Goal: Task Accomplishment & Management: Complete application form

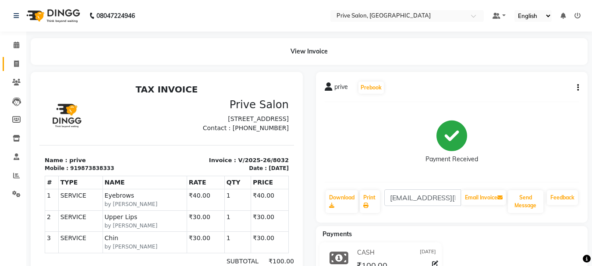
click at [19, 71] on link "Invoice" at bounding box center [13, 64] width 21 height 14
select select "service"
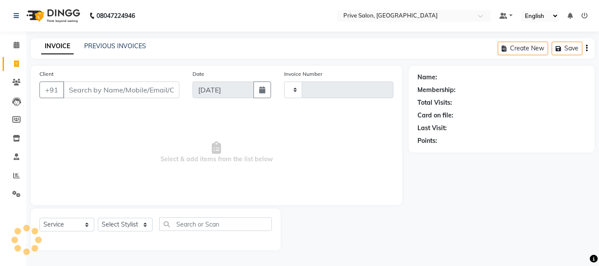
click at [104, 91] on input "Client" at bounding box center [121, 90] width 116 height 17
select select "136"
type input "8033"
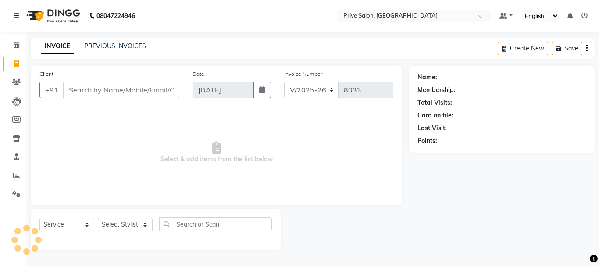
click at [104, 91] on input "Client" at bounding box center [121, 90] width 116 height 17
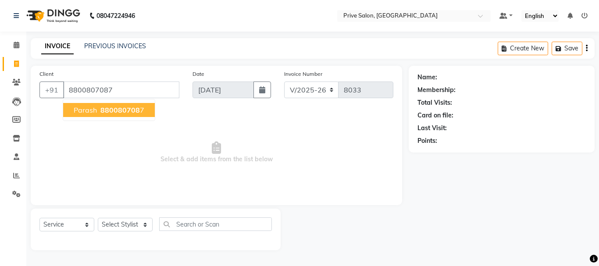
type input "8800807087"
select select "1: Object"
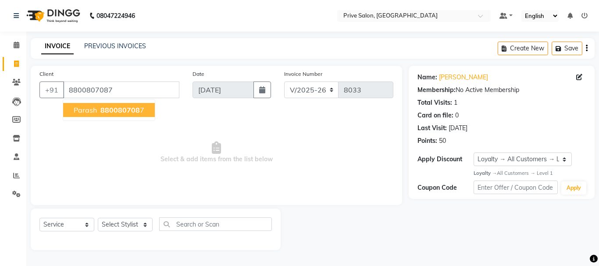
click at [111, 107] on span "880080708" at bounding box center [119, 110] width 39 height 9
click at [111, 107] on div "Client [PHONE_NUMBER] [PERSON_NAME] 880080708 7 Date [DATE] Invoice Number V/20…" at bounding box center [216, 135] width 371 height 139
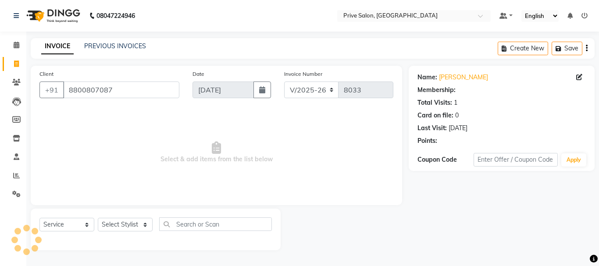
select select "1: Object"
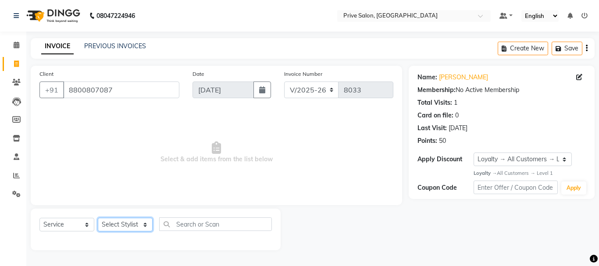
click at [135, 225] on select "Select Stylist amit ARJUN [PERSON_NAME] [PERSON_NAME] GOLU [PERSON_NAME] isha […" at bounding box center [125, 225] width 55 height 14
select select "30812"
click at [98, 218] on select "Select Stylist amit ARJUN [PERSON_NAME] [PERSON_NAME] GOLU [PERSON_NAME] isha […" at bounding box center [125, 225] width 55 height 14
click at [127, 161] on span "Select & add items from the list below" at bounding box center [216, 153] width 354 height 88
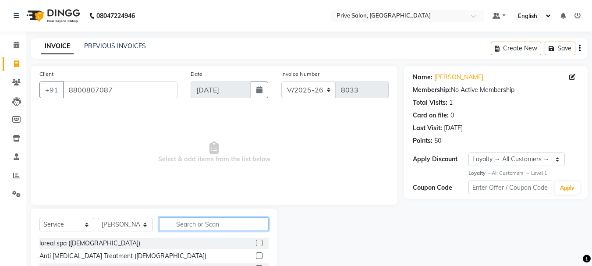
click at [217, 231] on input "text" at bounding box center [214, 224] width 110 height 14
type input "cut"
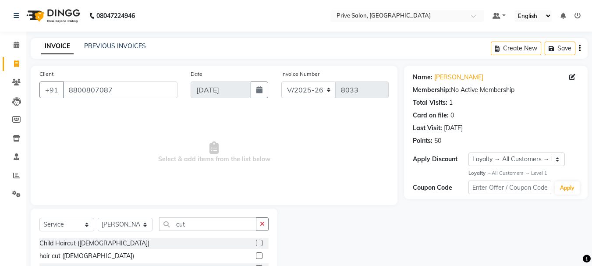
click at [256, 258] on label at bounding box center [259, 255] width 7 height 7
click at [256, 258] on input "checkbox" at bounding box center [259, 256] width 6 height 6
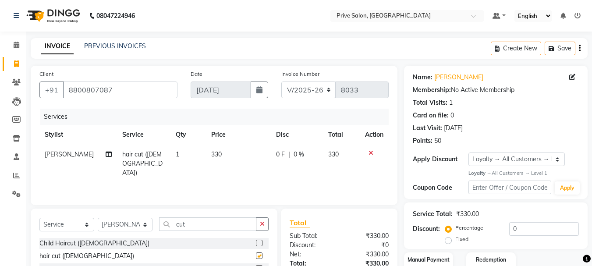
checkbox input "false"
click at [231, 229] on input "cut" at bounding box center [207, 224] width 97 height 14
type input "c"
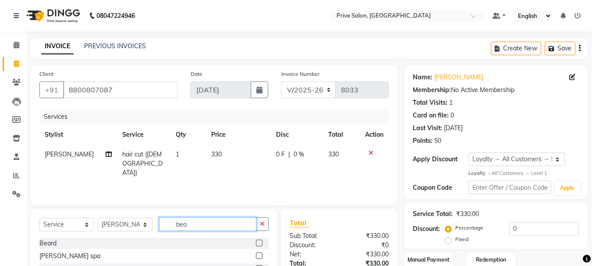
type input "bea"
click at [259, 243] on label at bounding box center [259, 243] width 7 height 7
click at [259, 243] on input "checkbox" at bounding box center [259, 244] width 6 height 6
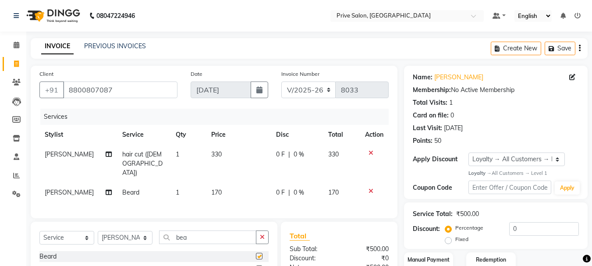
checkbox input "false"
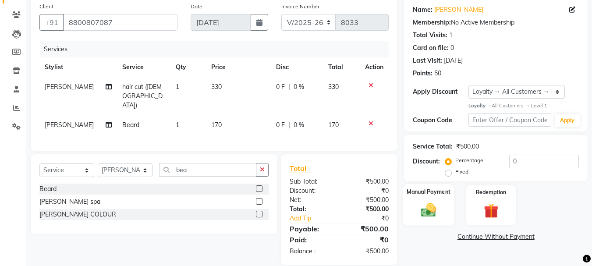
click at [419, 206] on img at bounding box center [428, 211] width 25 height 18
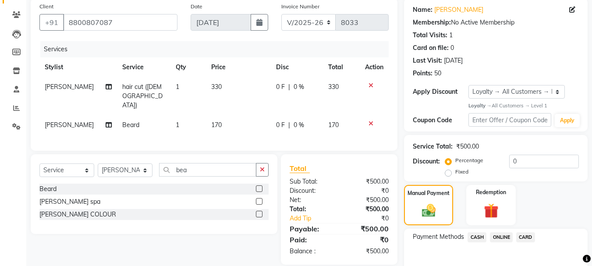
click at [476, 237] on span "CASH" at bounding box center [477, 237] width 19 height 10
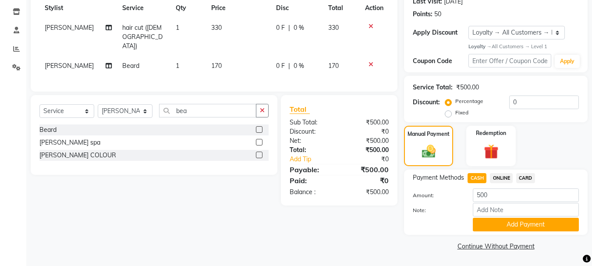
click at [512, 231] on div "Payment Methods CASH ONLINE CARD Amount: 500 Note: Add Payment" at bounding box center [496, 202] width 184 height 65
click at [507, 221] on button "Add Payment" at bounding box center [526, 225] width 106 height 14
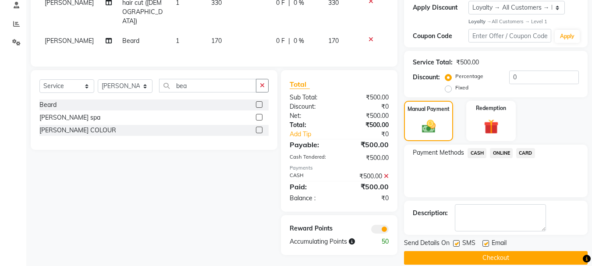
scroll to position [163, 0]
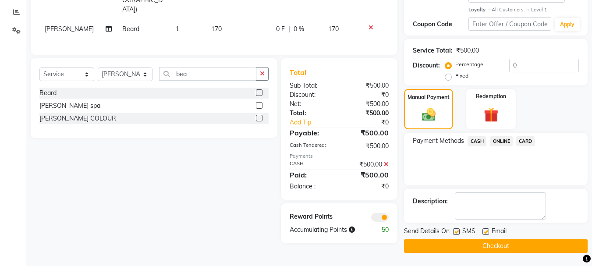
click at [458, 231] on label at bounding box center [456, 231] width 7 height 7
click at [458, 231] on input "checkbox" at bounding box center [456, 232] width 6 height 6
checkbox input "false"
click at [486, 232] on label at bounding box center [486, 231] width 7 height 7
click at [486, 232] on input "checkbox" at bounding box center [486, 232] width 6 height 6
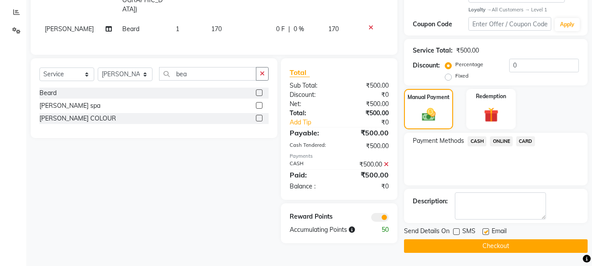
checkbox input "false"
click at [498, 248] on button "Checkout" at bounding box center [496, 246] width 184 height 14
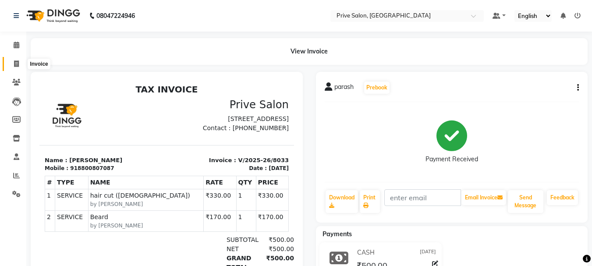
click at [13, 62] on span at bounding box center [16, 64] width 15 height 10
select select "service"
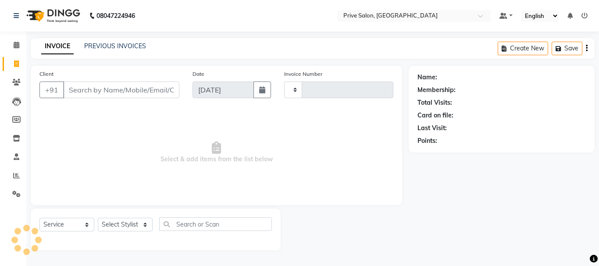
type input "8034"
select select "136"
click at [106, 47] on link "PREVIOUS INVOICES" at bounding box center [115, 46] width 62 height 8
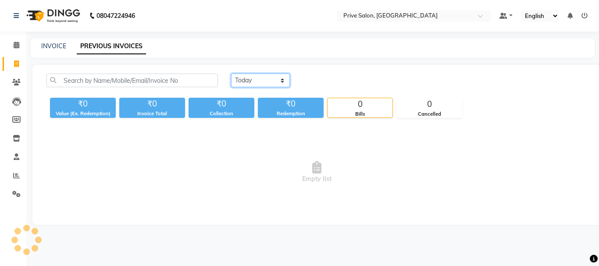
click at [274, 80] on select "[DATE] [DATE] Custom Range" at bounding box center [260, 81] width 59 height 14
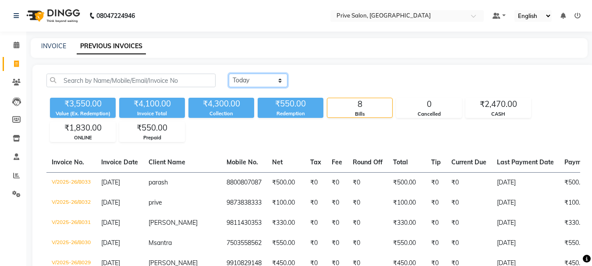
select select "[DATE]"
click at [229, 74] on select "[DATE] [DATE] Custom Range" at bounding box center [258, 81] width 59 height 14
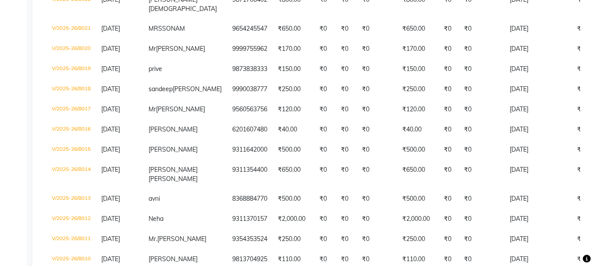
scroll to position [245, 0]
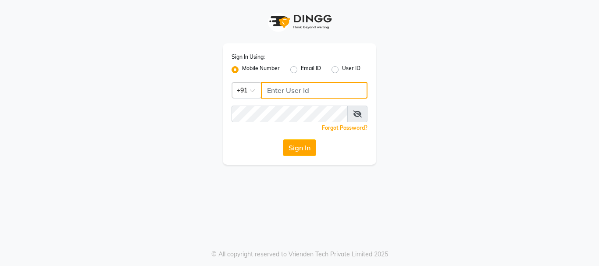
click at [288, 95] on input "Username" at bounding box center [314, 90] width 106 height 17
type input "7838777722"
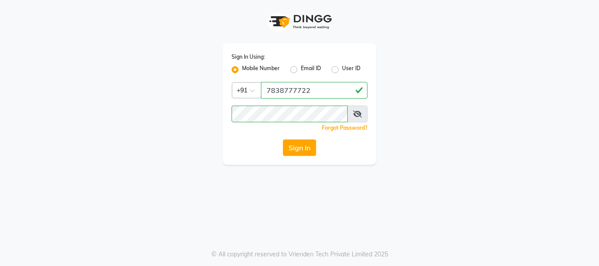
click at [355, 120] on span at bounding box center [357, 114] width 20 height 17
click at [355, 115] on icon at bounding box center [357, 113] width 9 height 7
click at [355, 115] on icon at bounding box center [358, 113] width 8 height 7
click at [292, 155] on button "Sign In" at bounding box center [299, 147] width 33 height 17
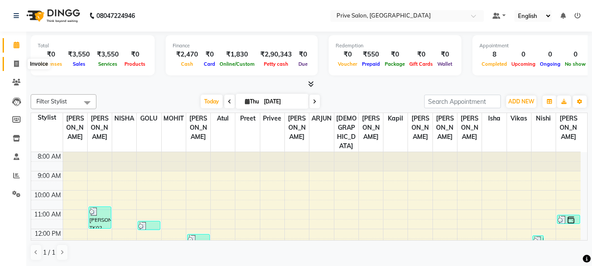
click at [14, 63] on icon at bounding box center [16, 63] width 5 height 7
select select "service"
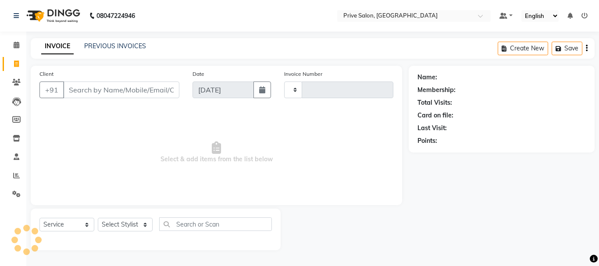
click at [104, 89] on input "Client" at bounding box center [121, 90] width 116 height 17
type input "8034"
select select "136"
click at [104, 89] on input "Client" at bounding box center [121, 90] width 116 height 17
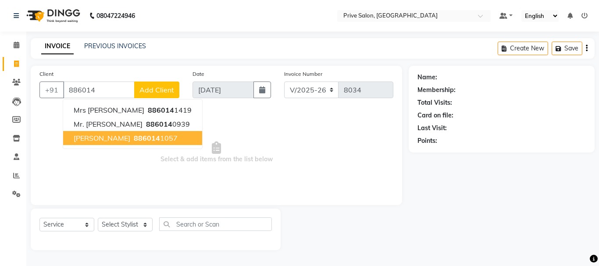
click at [134, 142] on span "886014" at bounding box center [147, 138] width 26 height 9
type input "8860141057"
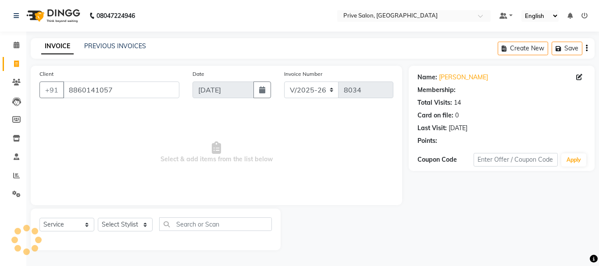
select select "1: Object"
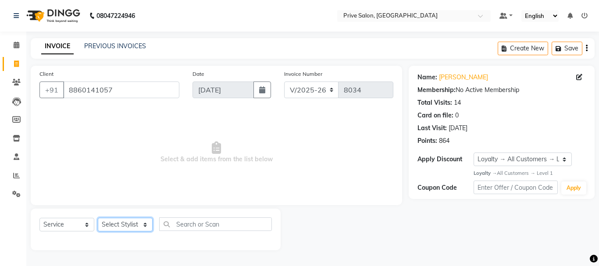
click at [133, 230] on select "Select Stylist amit ARJUN [PERSON_NAME] [PERSON_NAME] GOLU [PERSON_NAME] isha […" at bounding box center [125, 225] width 55 height 14
select select "4235"
click at [98, 218] on select "Select Stylist amit ARJUN [PERSON_NAME] [PERSON_NAME] GOLU [PERSON_NAME] isha […" at bounding box center [125, 225] width 55 height 14
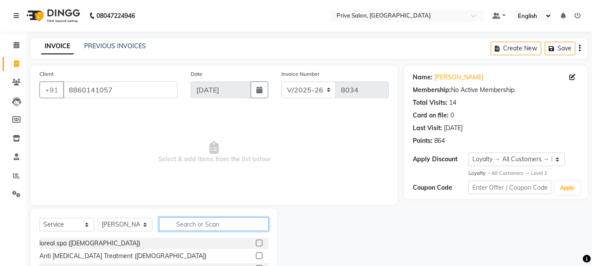
click at [213, 220] on input "text" at bounding box center [214, 224] width 110 height 14
click at [243, 223] on input "text" at bounding box center [214, 224] width 110 height 14
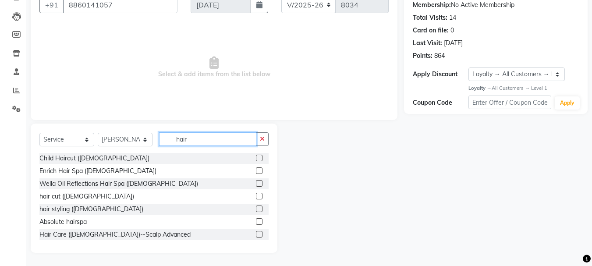
type input "hair"
click at [256, 196] on label at bounding box center [259, 196] width 7 height 7
click at [256, 196] on input "checkbox" at bounding box center [259, 197] width 6 height 6
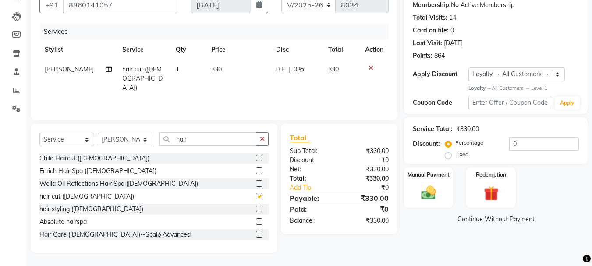
checkbox input "false"
click at [264, 142] on button "button" at bounding box center [262, 139] width 13 height 14
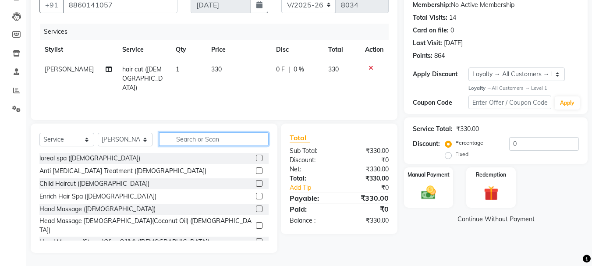
click at [231, 135] on input "text" at bounding box center [214, 139] width 110 height 14
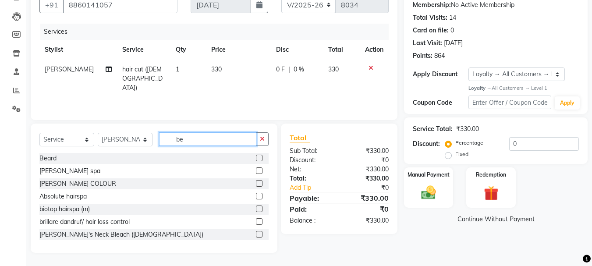
scroll to position [66, 0]
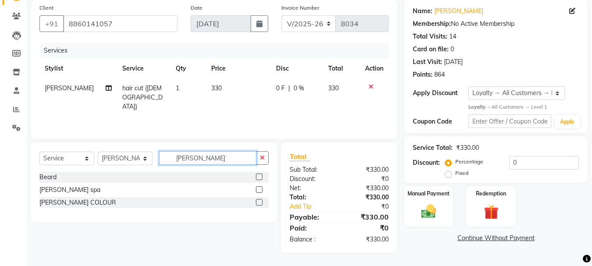
type input "beard"
click at [259, 177] on label at bounding box center [259, 177] width 7 height 7
click at [259, 177] on input "checkbox" at bounding box center [259, 177] width 6 height 6
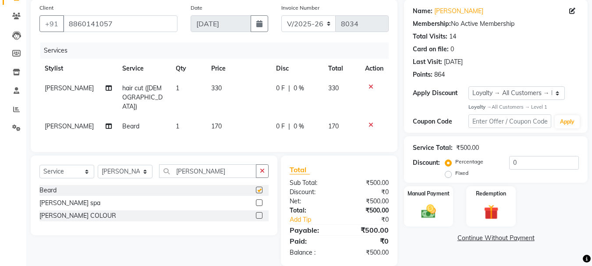
checkbox input "false"
click at [427, 202] on div "Manual Payment" at bounding box center [428, 206] width 51 height 42
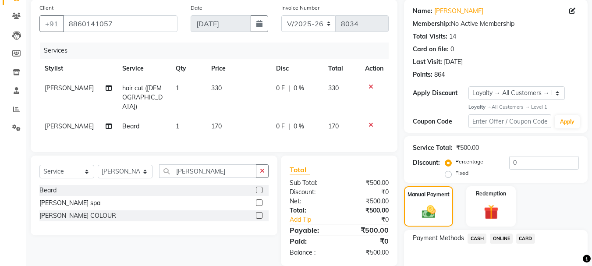
click at [496, 235] on span "ONLINE" at bounding box center [501, 239] width 23 height 10
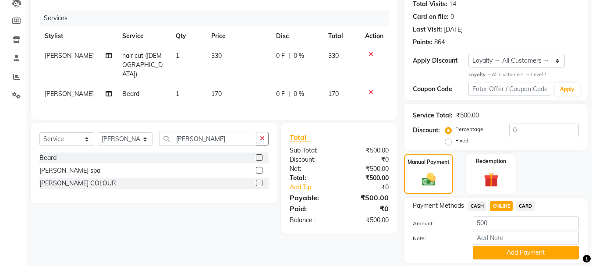
scroll to position [127, 0]
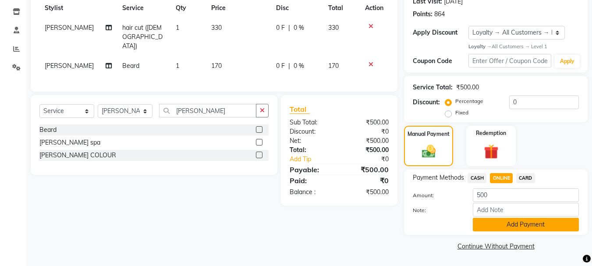
click at [561, 222] on button "Add Payment" at bounding box center [526, 225] width 106 height 14
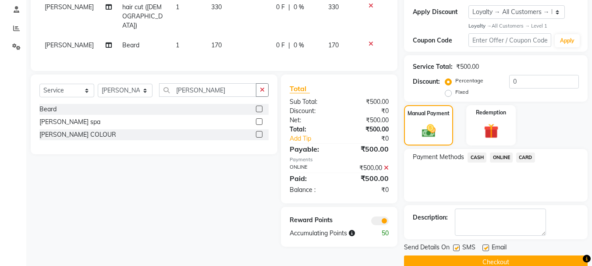
scroll to position [163, 0]
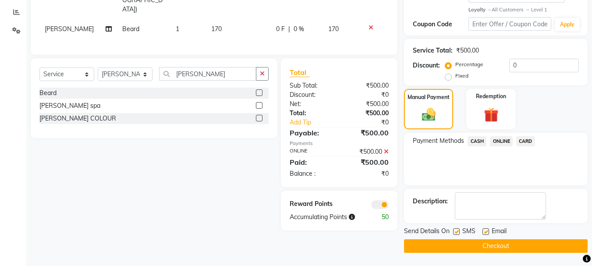
click at [540, 249] on button "Checkout" at bounding box center [496, 246] width 184 height 14
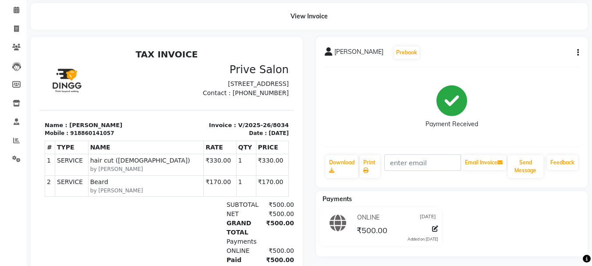
scroll to position [1, 0]
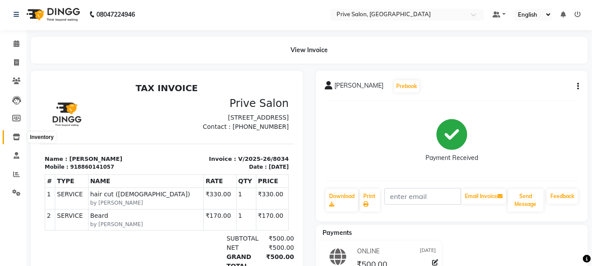
click at [12, 135] on span at bounding box center [16, 137] width 15 height 10
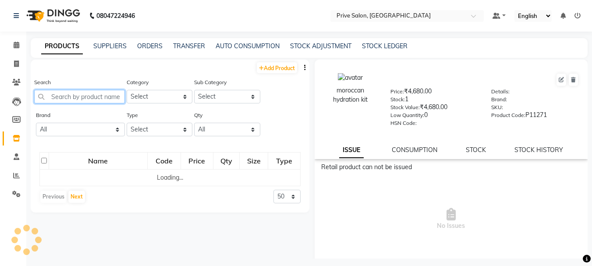
click at [85, 99] on input "text" at bounding box center [79, 97] width 91 height 14
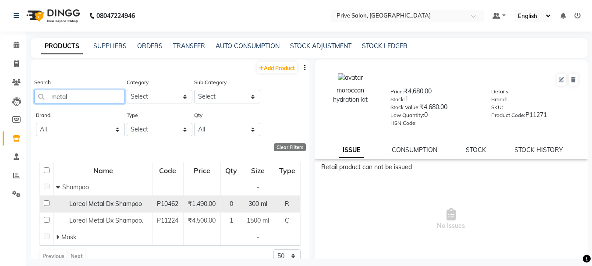
type input "metal"
click at [45, 205] on input "checkbox" at bounding box center [47, 203] width 6 height 6
checkbox input "true"
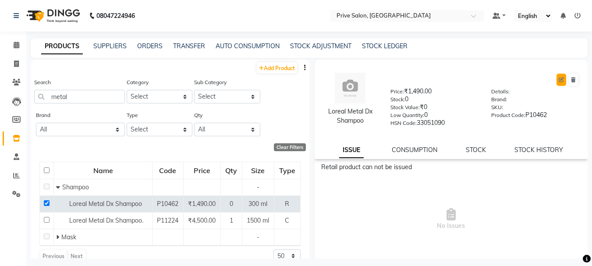
click at [559, 81] on icon at bounding box center [561, 79] width 5 height 5
select select "R"
select select "true"
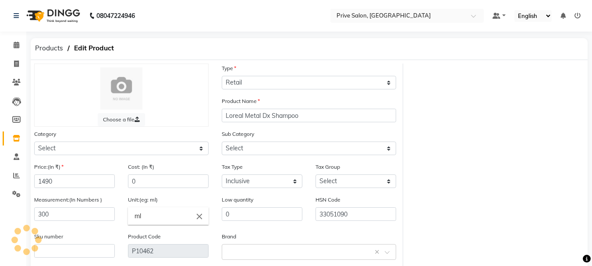
select select "133401100"
select select "133401101"
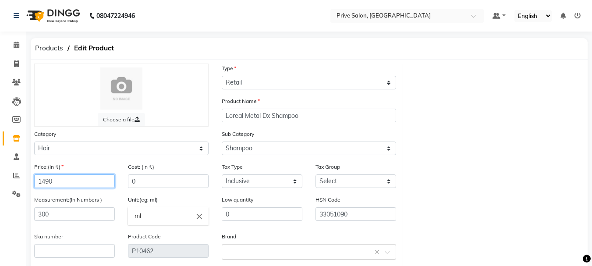
click at [71, 181] on input "1490" at bounding box center [74, 181] width 81 height 14
type input "1490"
click at [16, 64] on icon at bounding box center [16, 63] width 5 height 7
select select "136"
select select "service"
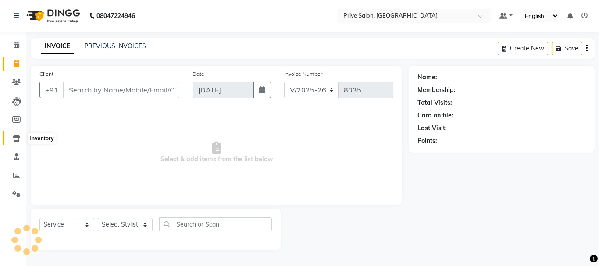
click at [19, 136] on icon at bounding box center [16, 138] width 7 height 7
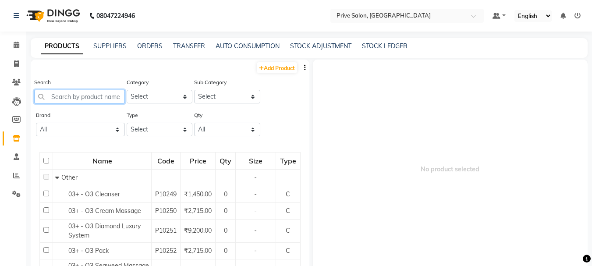
click at [110, 97] on input "text" at bounding box center [79, 97] width 91 height 14
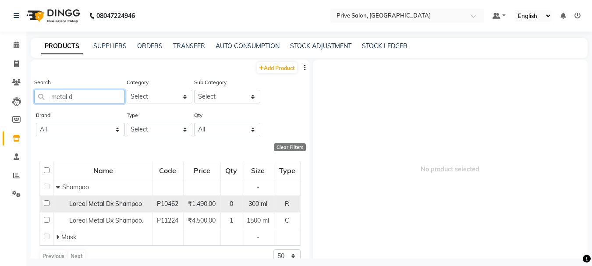
type input "metal d"
click at [45, 202] on input "checkbox" at bounding box center [47, 203] width 6 height 6
checkbox input "true"
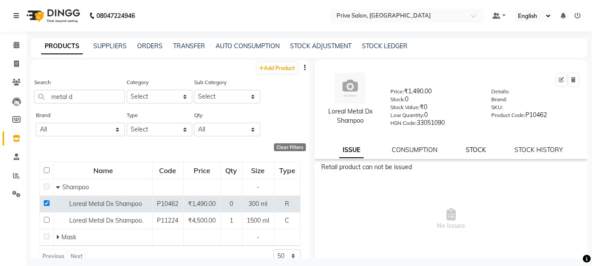
click at [470, 149] on link "STOCK" at bounding box center [476, 150] width 20 height 8
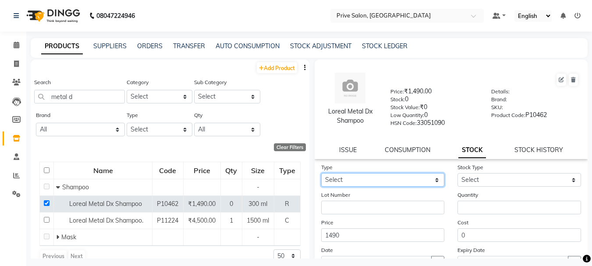
click at [400, 182] on select "Select In Out" at bounding box center [383, 180] width 124 height 14
select select "in"
click at [321, 173] on select "Select In Out" at bounding box center [383, 180] width 124 height 14
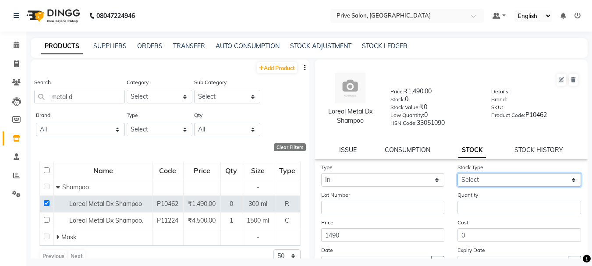
click at [556, 185] on select "Select New Stock Adjustment Return Other" at bounding box center [520, 180] width 124 height 14
select select "new stock"
click at [458, 173] on select "Select New Stock Adjustment Return Other" at bounding box center [520, 180] width 124 height 14
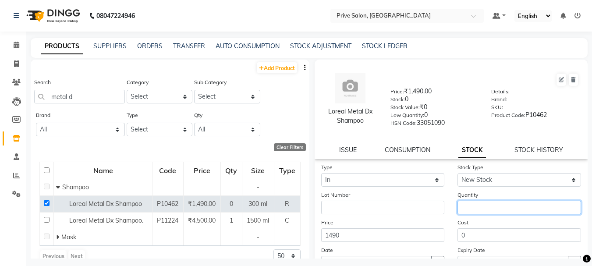
click at [536, 204] on input "number" at bounding box center [520, 208] width 124 height 14
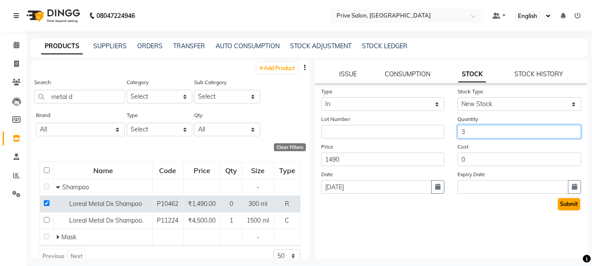
type input "3"
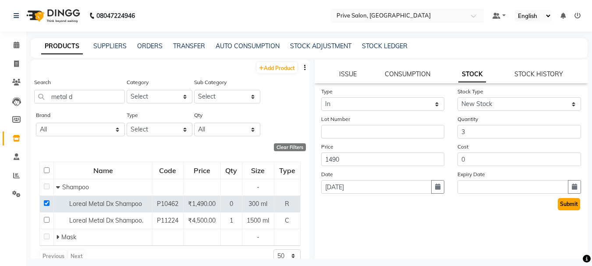
click at [562, 203] on button "Submit" at bounding box center [569, 204] width 22 height 12
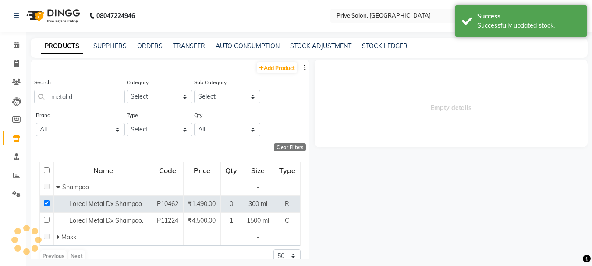
scroll to position [0, 0]
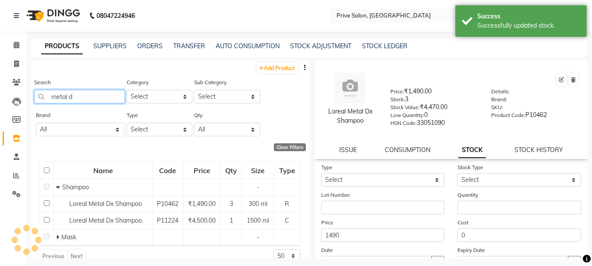
click at [105, 97] on input "metal d" at bounding box center [79, 97] width 91 height 14
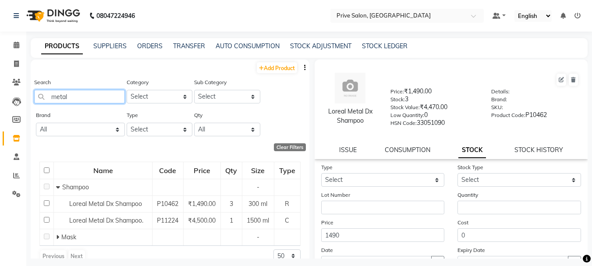
type input "metal"
click at [169, 98] on select "Select Hair Skin Makeup Personal Care Appliances Beard Waxing Disposable Thread…" at bounding box center [160, 97] width 66 height 14
select select "133401100"
click at [127, 90] on select "Select Hair Skin Makeup Personal Care Appliances Beard Waxing Disposable Thread…" at bounding box center [160, 97] width 66 height 14
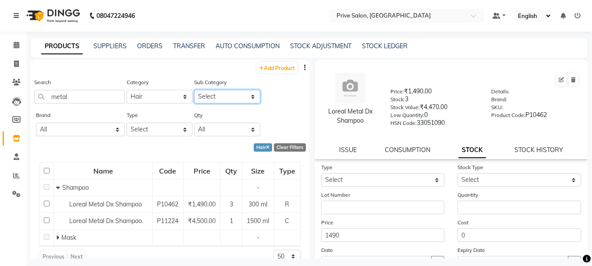
click at [231, 99] on select "Select Shampoo Conditioner Cream Mask Oil Serum Color Appliances Treatment Styl…" at bounding box center [227, 97] width 66 height 14
select select "133401104"
click at [194, 90] on select "Select Shampoo Conditioner Cream Mask Oil Serum Color Appliances Treatment Styl…" at bounding box center [227, 97] width 66 height 14
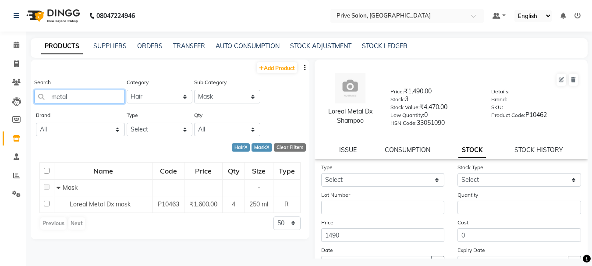
click at [75, 97] on input "metal" at bounding box center [79, 97] width 91 height 14
type input "m"
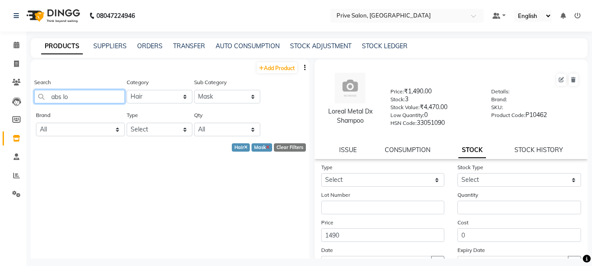
type input "abs lo"
click at [266, 149] on icon at bounding box center [268, 148] width 4 height 5
select select
click at [84, 88] on div "Search abs lo" at bounding box center [79, 91] width 91 height 26
click at [86, 94] on input "abs lo" at bounding box center [79, 97] width 91 height 14
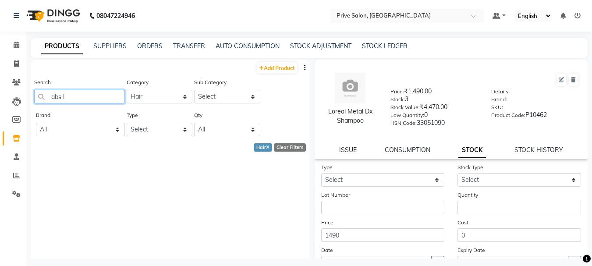
type input "abs"
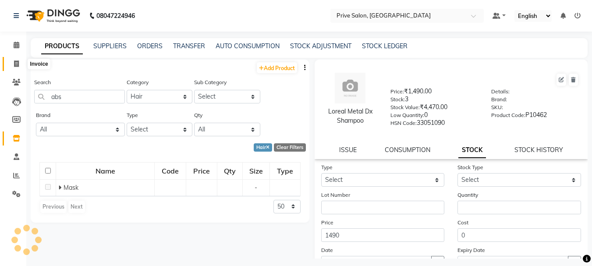
click at [18, 66] on icon at bounding box center [16, 63] width 5 height 7
select select "service"
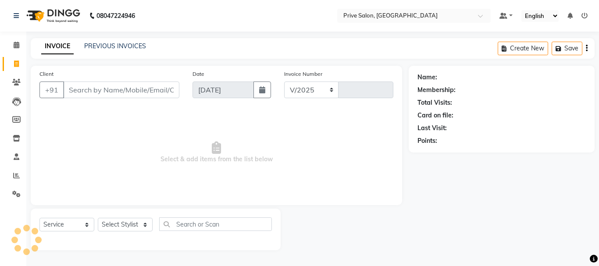
select select "136"
type input "8035"
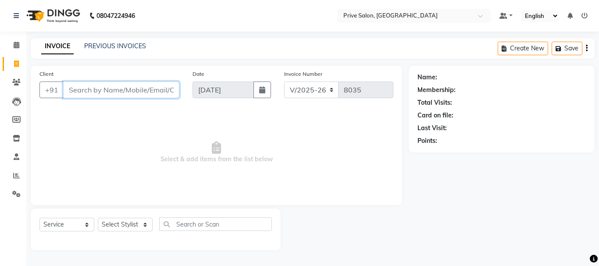
click at [98, 92] on input "Client" at bounding box center [121, 90] width 116 height 17
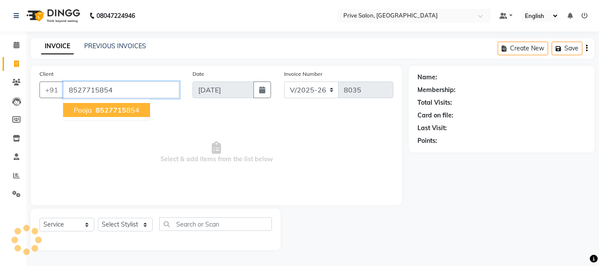
type input "8527715854"
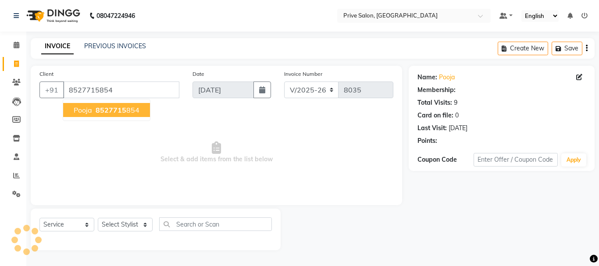
select select "1: Object"
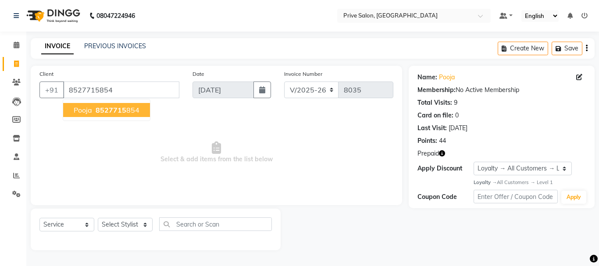
click at [105, 112] on span "8527715" at bounding box center [111, 110] width 31 height 9
click at [105, 112] on span "Select & add items from the list below" at bounding box center [216, 153] width 354 height 88
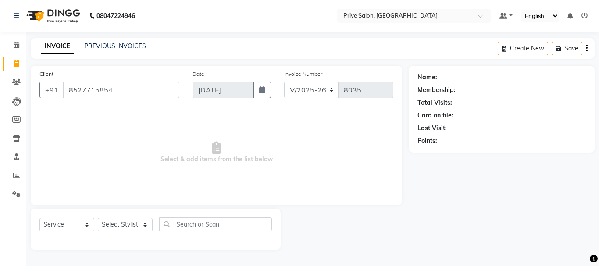
click at [105, 112] on span "Select & add items from the list below" at bounding box center [216, 153] width 354 height 88
select select "1: Object"
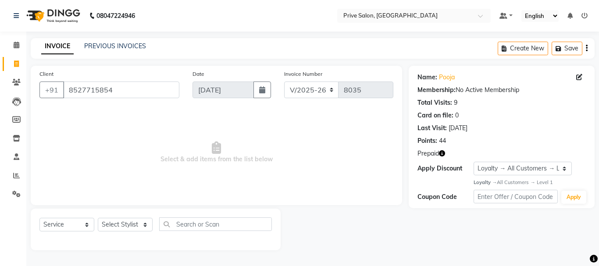
click at [442, 158] on button "button" at bounding box center [442, 153] width 6 height 9
click at [131, 217] on div "Select Service Product Membership Package Voucher Prepaid Gift Card Select Styl…" at bounding box center [155, 227] width 232 height 21
click at [131, 226] on select "Select Stylist amit ARJUN [PERSON_NAME] [PERSON_NAME] GOLU [PERSON_NAME] isha […" at bounding box center [125, 225] width 55 height 14
select select "64340"
click at [98, 218] on select "Select Stylist amit ARJUN [PERSON_NAME] [PERSON_NAME] GOLU [PERSON_NAME] isha […" at bounding box center [125, 225] width 55 height 14
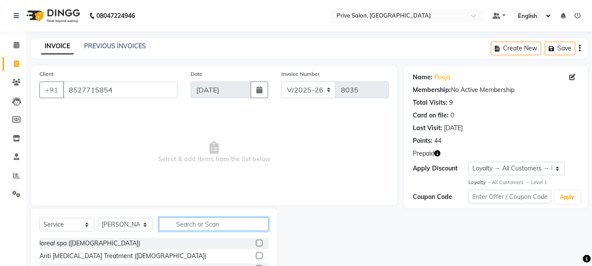
click at [212, 219] on input "text" at bounding box center [214, 224] width 110 height 14
type input "inoa"
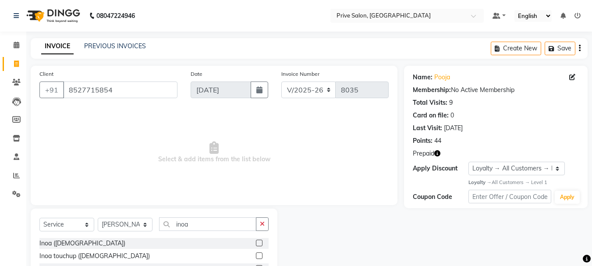
click at [260, 256] on label at bounding box center [259, 255] width 7 height 7
click at [260, 256] on input "checkbox" at bounding box center [259, 256] width 6 height 6
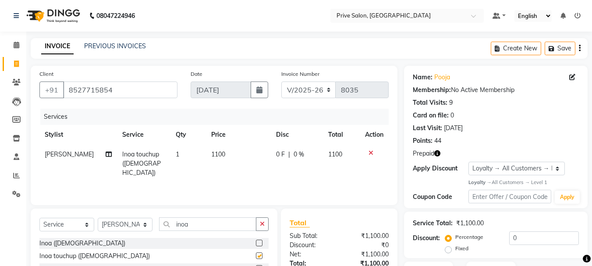
checkbox input "false"
click at [202, 227] on input "inoa" at bounding box center [207, 224] width 97 height 14
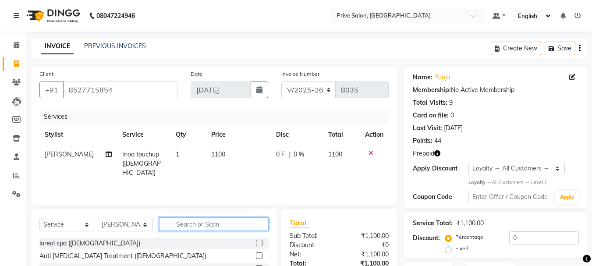
click at [202, 227] on input "text" at bounding box center [214, 224] width 110 height 14
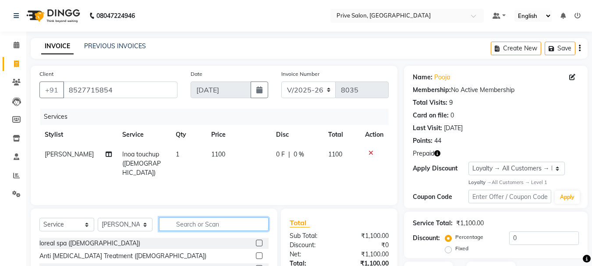
click at [202, 227] on input "text" at bounding box center [214, 224] width 110 height 14
click at [196, 221] on input "text" at bounding box center [214, 224] width 110 height 14
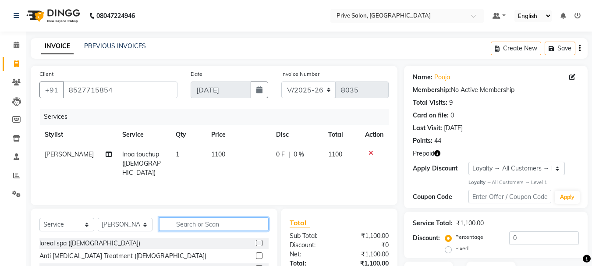
click at [196, 221] on input "text" at bounding box center [214, 224] width 110 height 14
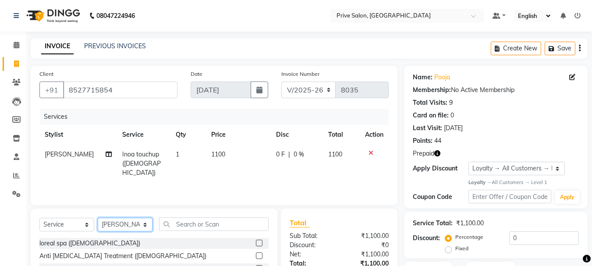
click at [123, 219] on select "Select Stylist amit ARJUN [PERSON_NAME] [PERSON_NAME] GOLU [PERSON_NAME] isha […" at bounding box center [125, 225] width 55 height 14
select select "71282"
click at [98, 218] on select "Select Stylist amit ARJUN [PERSON_NAME] [PERSON_NAME] GOLU [PERSON_NAME] isha […" at bounding box center [125, 225] width 55 height 14
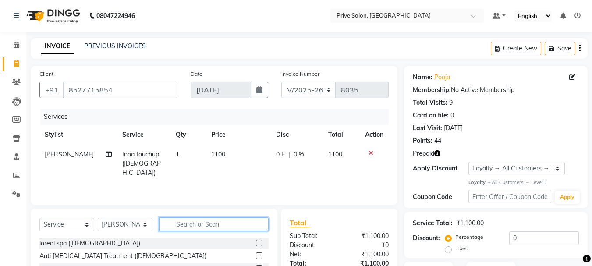
click at [227, 224] on input "text" at bounding box center [214, 224] width 110 height 14
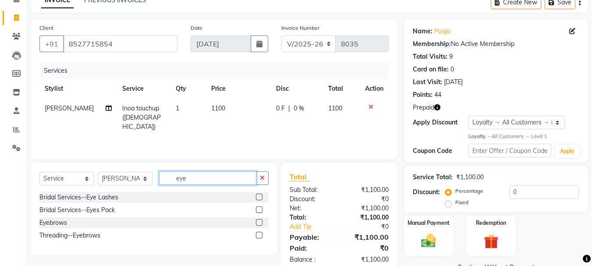
scroll to position [67, 0]
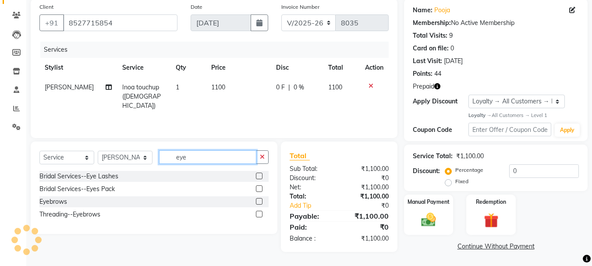
type input "eye"
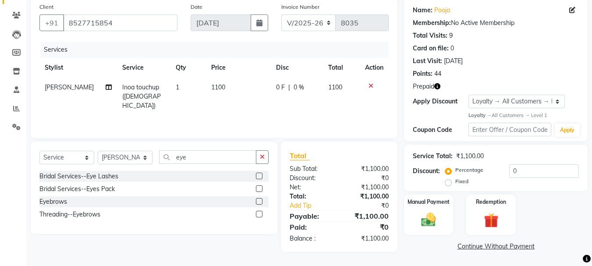
click at [258, 201] on label at bounding box center [259, 201] width 7 height 7
click at [258, 201] on input "checkbox" at bounding box center [259, 202] width 6 height 6
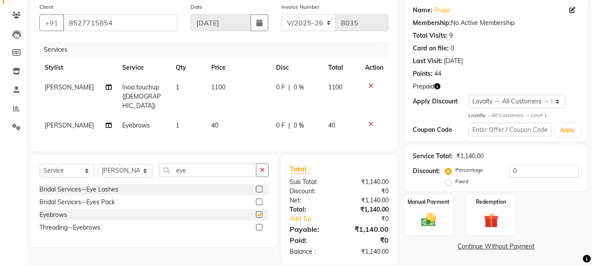
checkbox input "false"
click at [212, 166] on input "eye" at bounding box center [207, 170] width 97 height 14
type input "e"
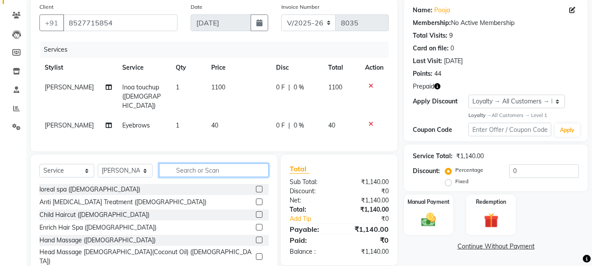
type input "u"
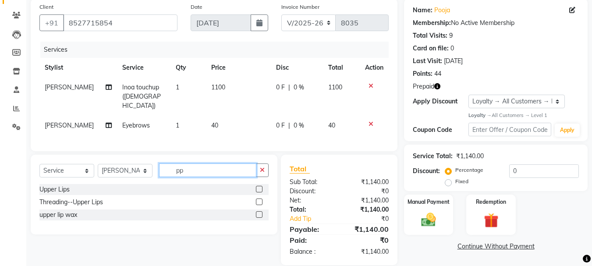
type input "pp"
click at [260, 187] on label at bounding box center [259, 189] width 7 height 7
click at [260, 187] on input "checkbox" at bounding box center [259, 190] width 6 height 6
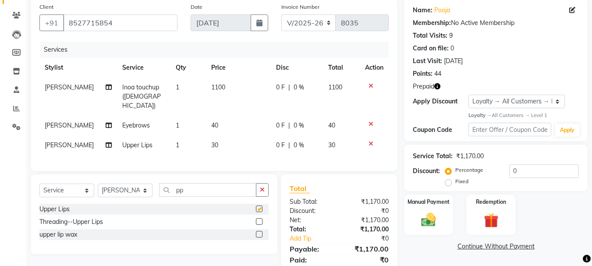
checkbox input "false"
click at [230, 189] on input "pp" at bounding box center [207, 190] width 97 height 14
type input "p"
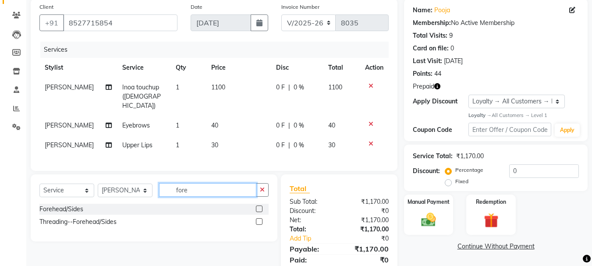
type input "fore"
click at [261, 208] on label at bounding box center [259, 209] width 7 height 7
click at [261, 208] on input "checkbox" at bounding box center [259, 209] width 6 height 6
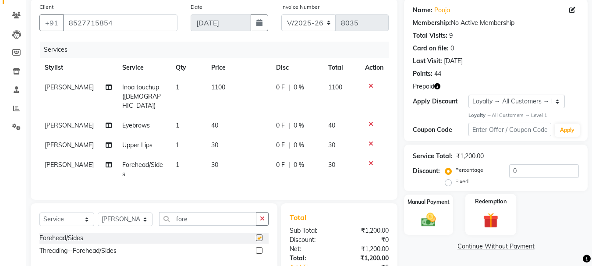
checkbox input "false"
click at [508, 217] on div "Redemption" at bounding box center [490, 215] width 51 height 42
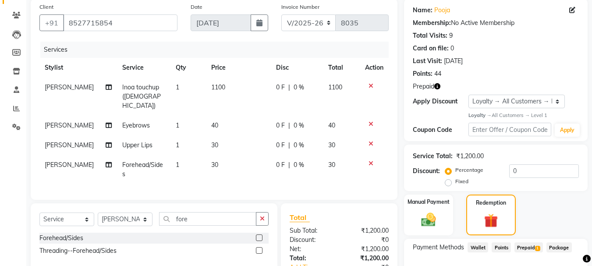
scroll to position [124, 0]
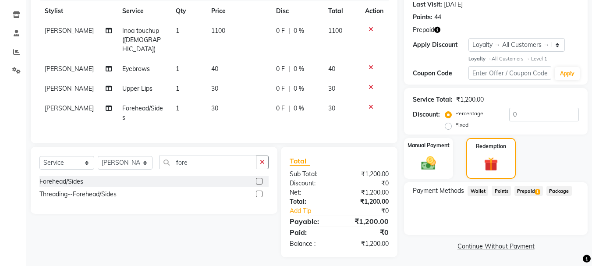
click at [531, 192] on span "Prepaid 1" at bounding box center [529, 191] width 28 height 10
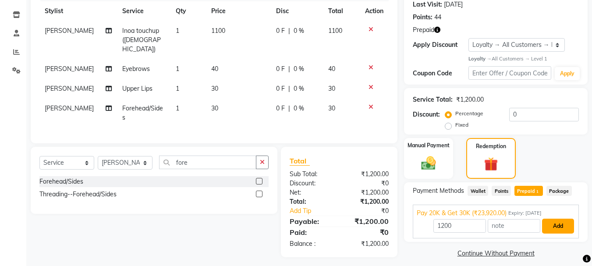
click at [559, 230] on button "Add" at bounding box center [558, 226] width 32 height 15
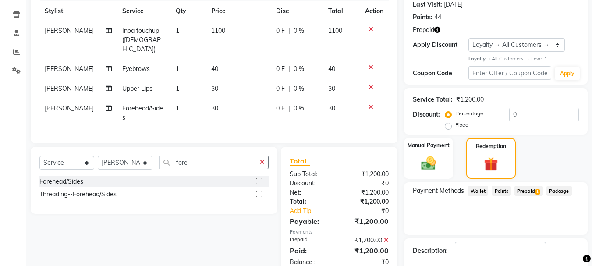
scroll to position [178, 0]
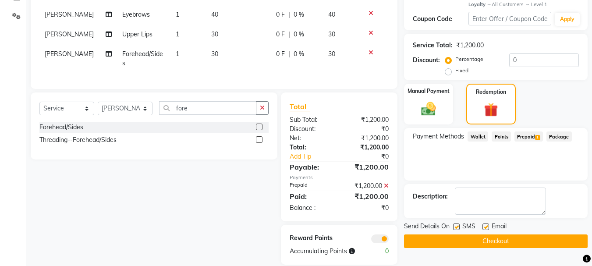
click at [508, 243] on button "Checkout" at bounding box center [496, 241] width 184 height 14
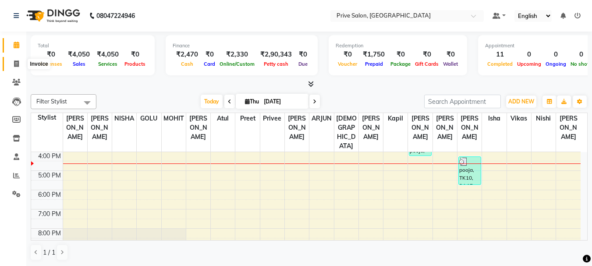
click at [18, 65] on icon at bounding box center [16, 63] width 5 height 7
select select "service"
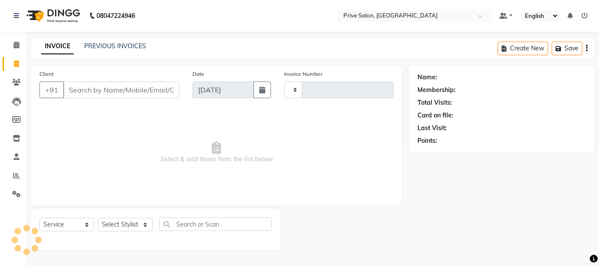
click at [125, 85] on input "Client" at bounding box center [121, 90] width 116 height 17
type input "8036"
select select "136"
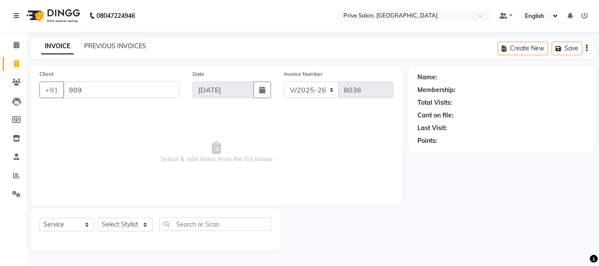
type input "989"
select select "1: Object"
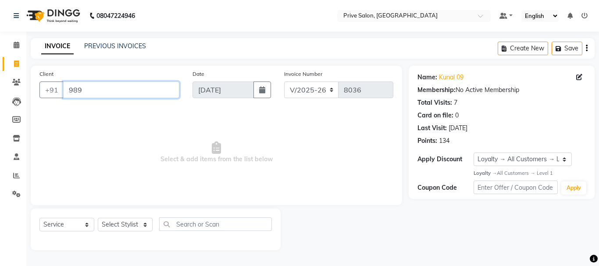
click at [125, 85] on input "989" at bounding box center [121, 90] width 116 height 17
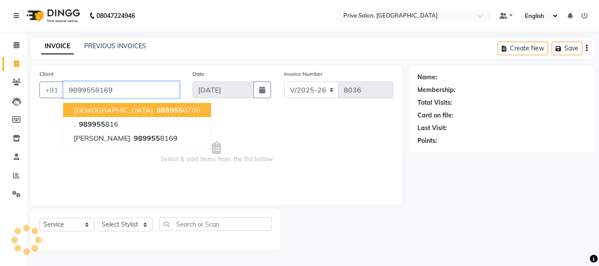
type input "9899558169"
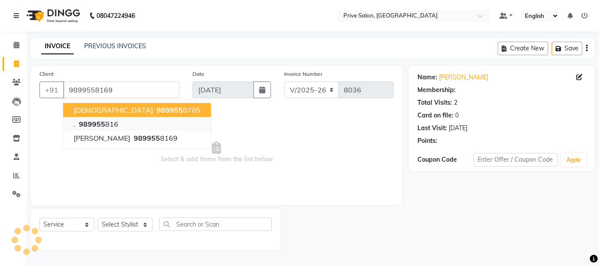
select select "1: Object"
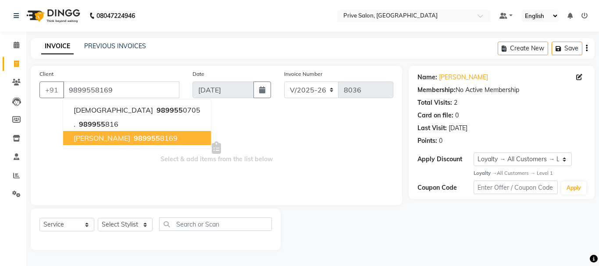
click at [145, 140] on span "989955" at bounding box center [147, 138] width 26 height 9
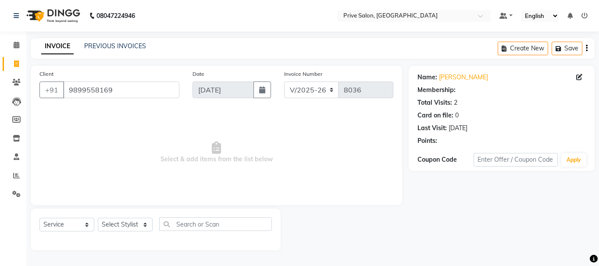
select select "1: Object"
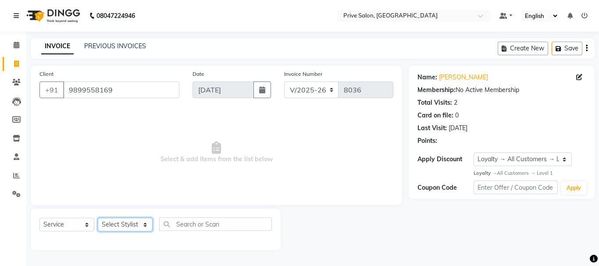
click at [140, 228] on select "Select Stylist amit ARJUN [PERSON_NAME] [PERSON_NAME] GOLU [PERSON_NAME] isha […" at bounding box center [125, 225] width 55 height 14
select select "36098"
click at [98, 218] on select "Select Stylist amit ARJUN [PERSON_NAME] [PERSON_NAME] GOLU [PERSON_NAME] isha […" at bounding box center [125, 225] width 55 height 14
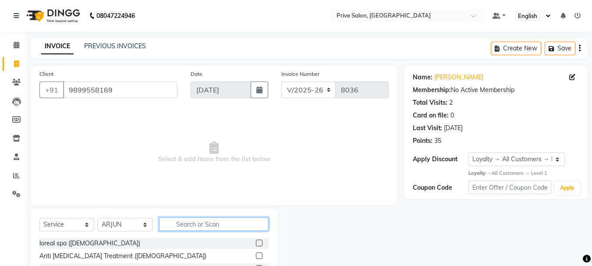
click at [236, 222] on input "text" at bounding box center [214, 224] width 110 height 14
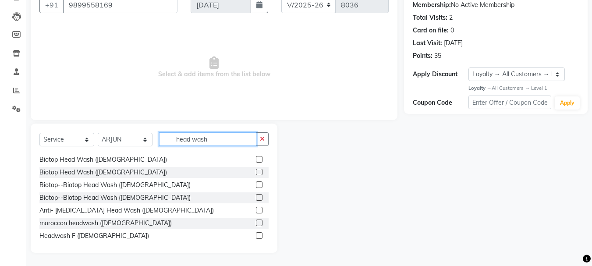
scroll to position [14, 0]
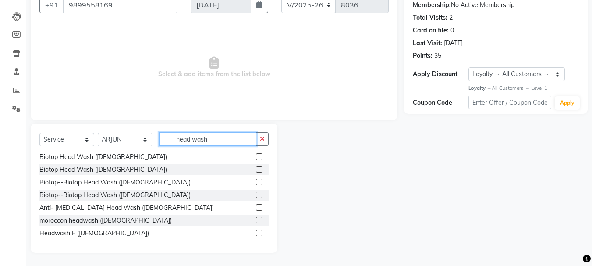
type input "head wash"
click at [256, 235] on label at bounding box center [259, 233] width 7 height 7
click at [256, 235] on input "checkbox" at bounding box center [259, 234] width 6 height 6
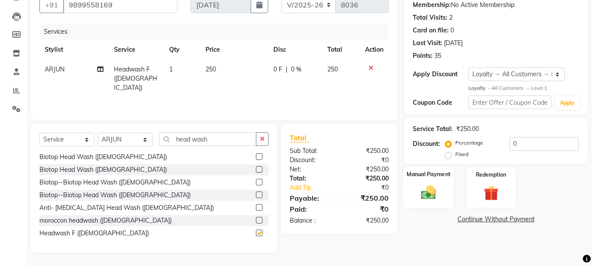
checkbox input "false"
click at [434, 186] on img at bounding box center [428, 193] width 25 height 18
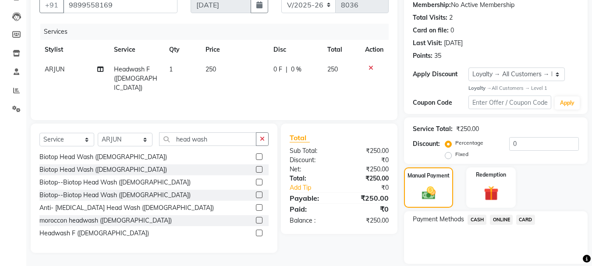
click at [483, 221] on span "CASH" at bounding box center [477, 220] width 19 height 10
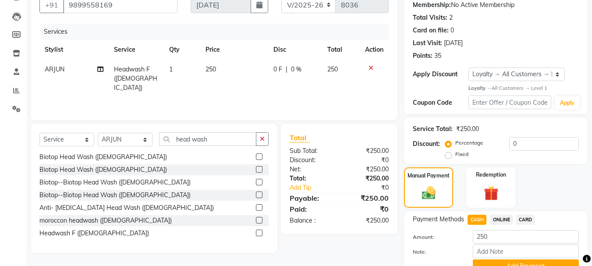
scroll to position [127, 0]
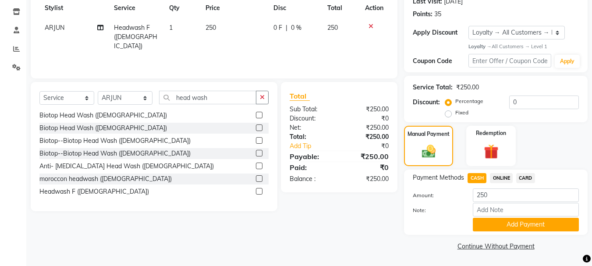
click at [505, 234] on div "Payment Methods CASH ONLINE CARD Amount: 250 Note: Add Payment" at bounding box center [496, 202] width 184 height 65
click at [503, 221] on button "Add Payment" at bounding box center [526, 225] width 106 height 14
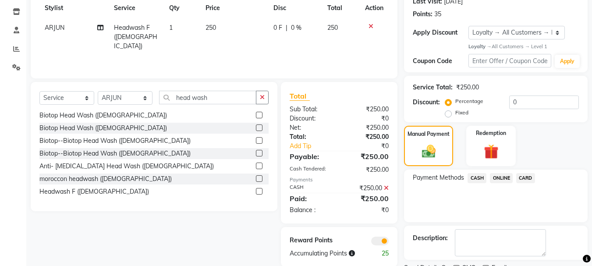
scroll to position [163, 0]
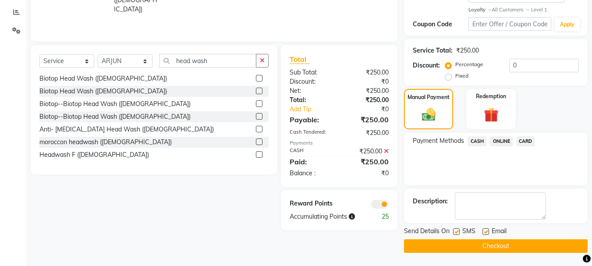
click at [458, 231] on div "SMS" at bounding box center [467, 232] width 29 height 11
click at [458, 231] on label at bounding box center [456, 231] width 7 height 7
click at [458, 231] on input "checkbox" at bounding box center [456, 232] width 6 height 6
checkbox input "false"
click at [485, 231] on label at bounding box center [486, 231] width 7 height 7
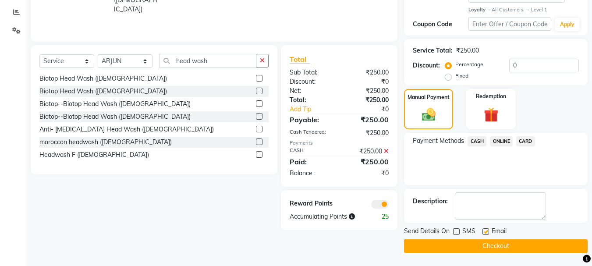
click at [485, 231] on input "checkbox" at bounding box center [486, 232] width 6 height 6
checkbox input "false"
click at [499, 252] on button "Checkout" at bounding box center [496, 246] width 184 height 14
